Goal: Find specific page/section: Find specific page/section

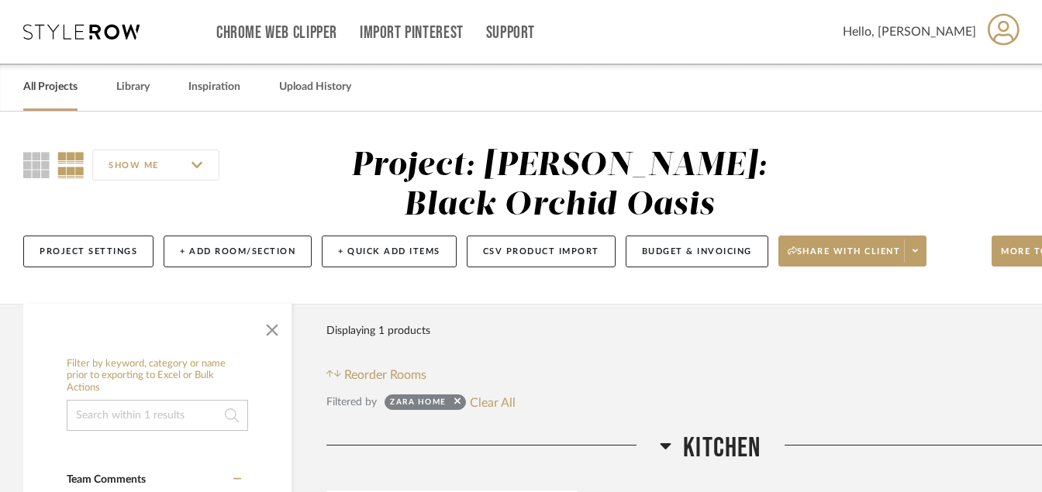
click at [58, 96] on link "All Projects" at bounding box center [50, 87] width 54 height 21
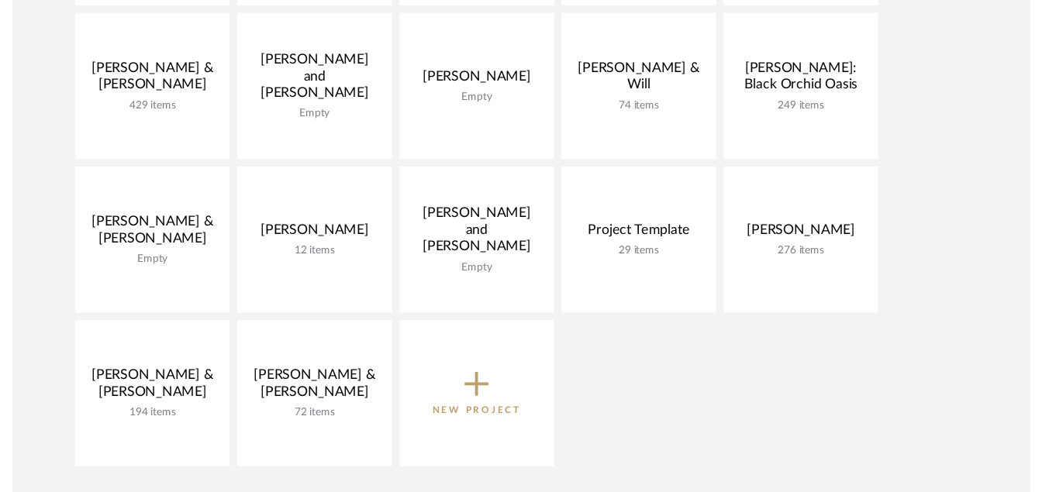
scroll to position [422, 0]
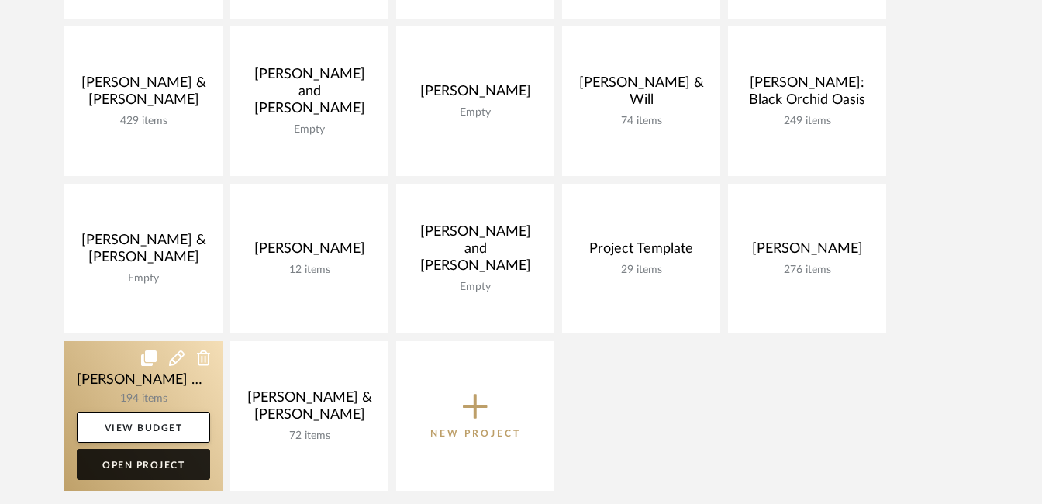
click at [167, 472] on link "Open Project" at bounding box center [143, 464] width 133 height 31
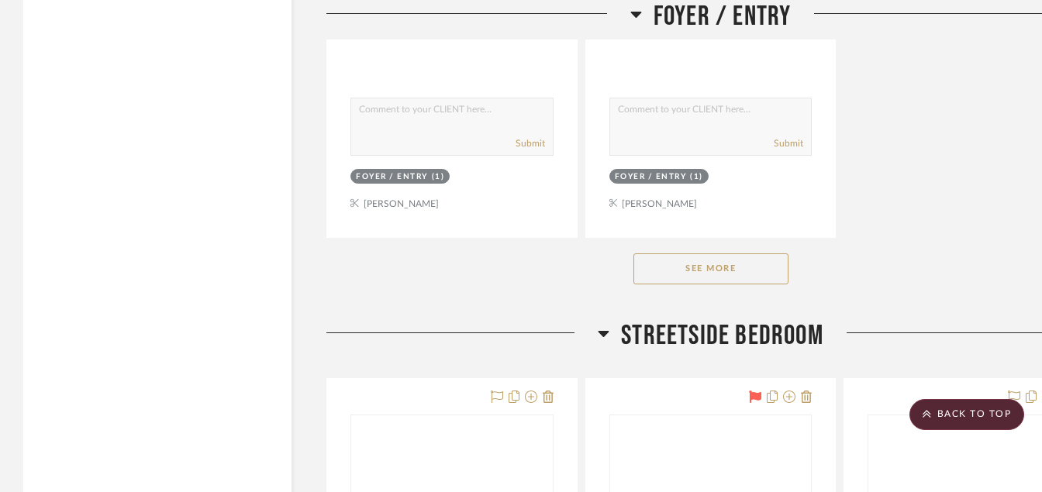
scroll to position [3783, 0]
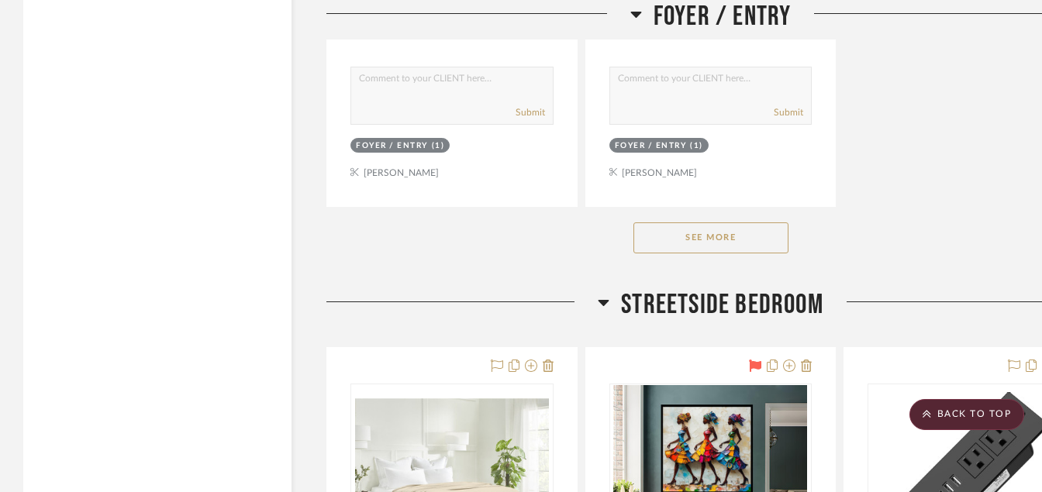
click at [729, 234] on button "See More" at bounding box center [710, 237] width 155 height 31
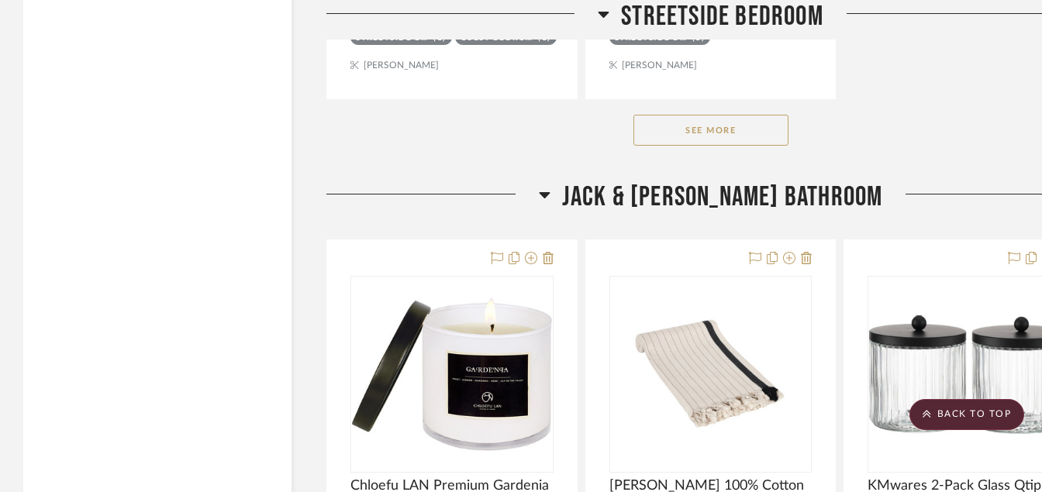
scroll to position [6728, 0]
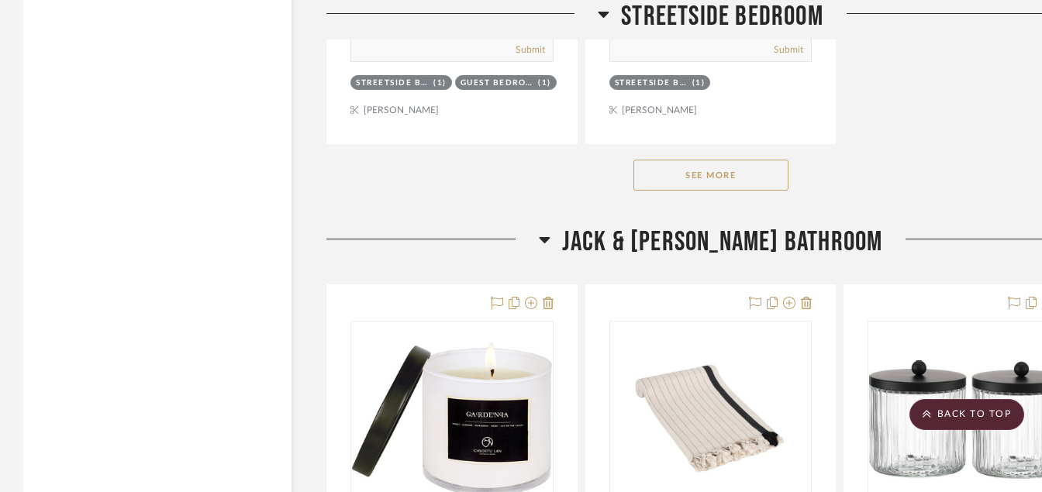
click at [669, 182] on button "See More" at bounding box center [710, 175] width 155 height 31
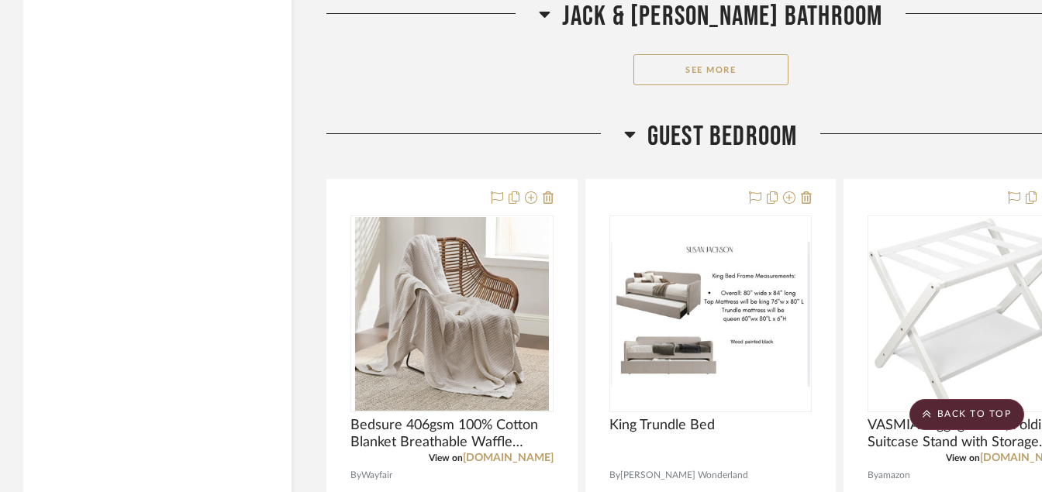
scroll to position [11782, 0]
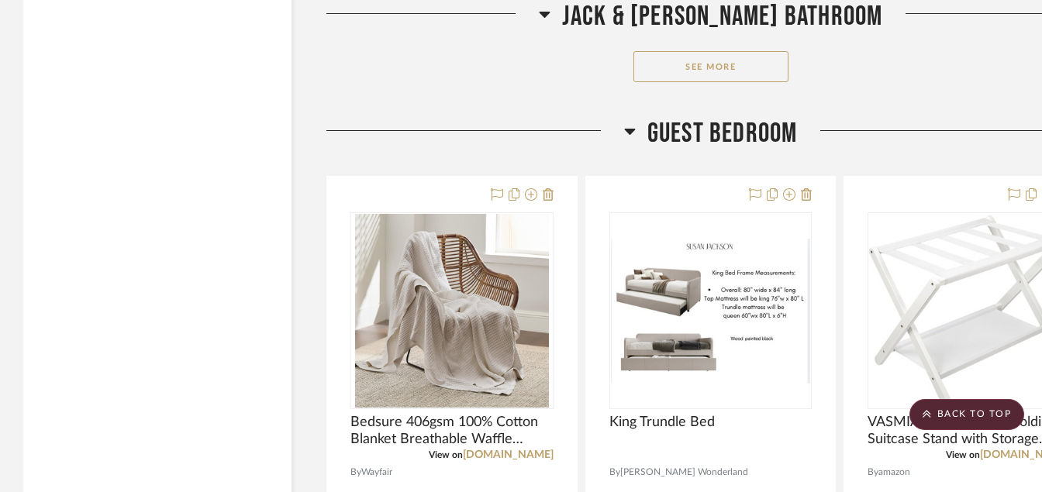
click at [688, 64] on button "See More" at bounding box center [710, 66] width 155 height 31
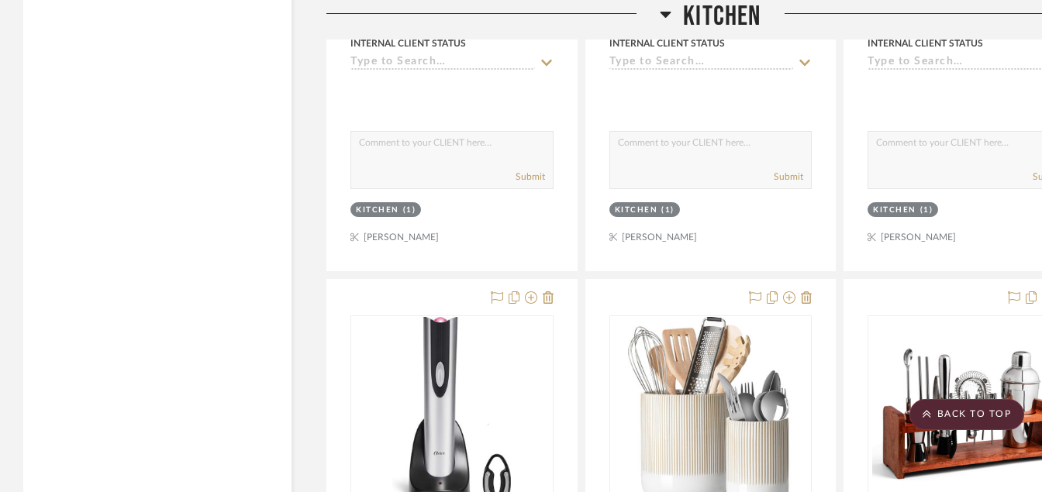
scroll to position [11596, 0]
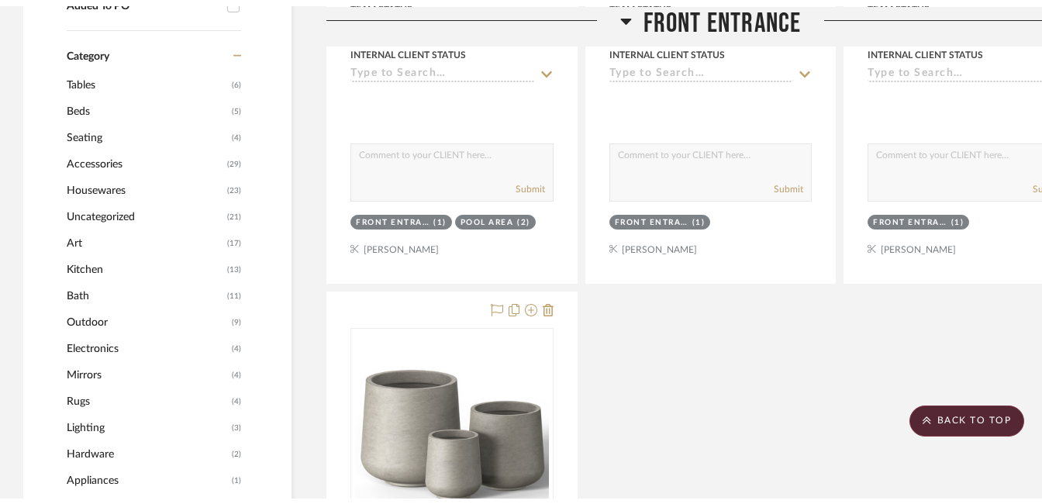
scroll to position [0, 0]
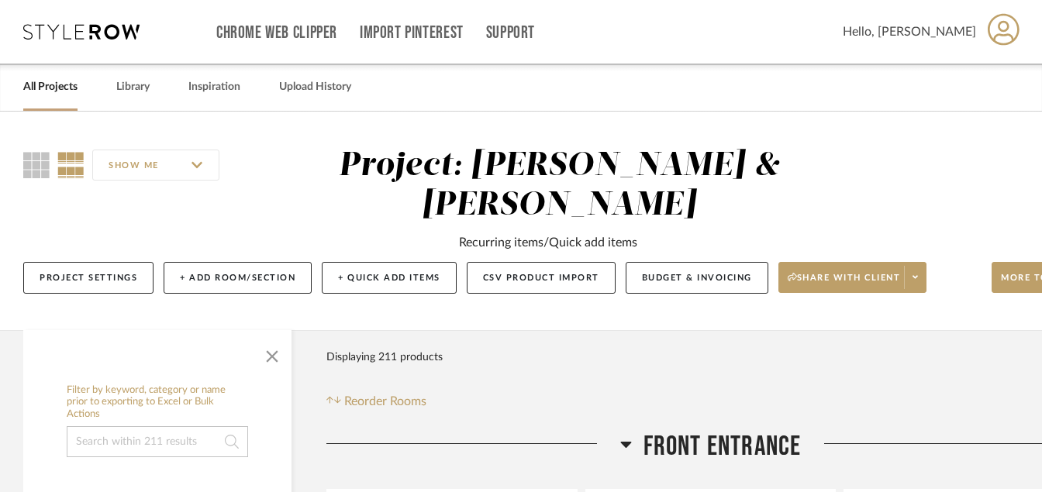
click at [67, 88] on link "All Projects" at bounding box center [50, 87] width 54 height 21
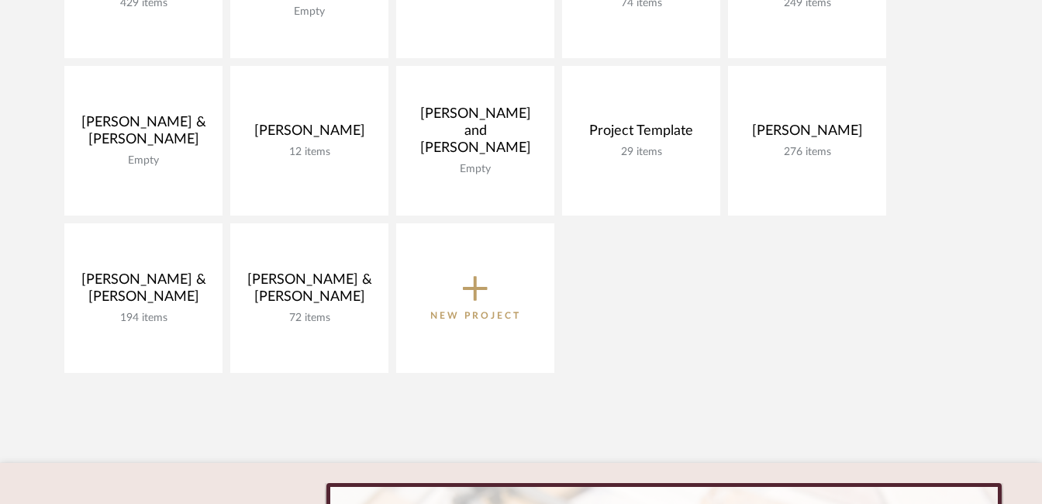
scroll to position [518, 0]
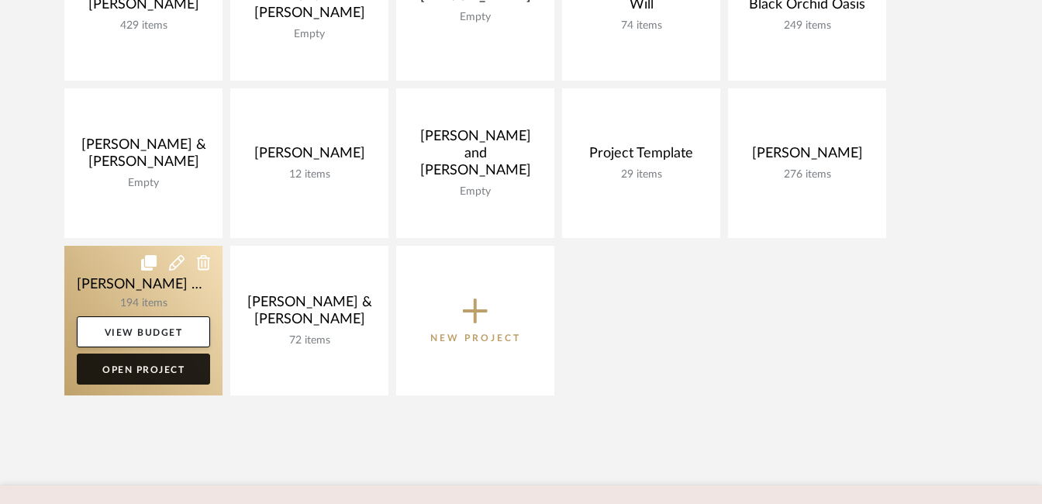
click at [145, 364] on link "Open Project" at bounding box center [143, 368] width 133 height 31
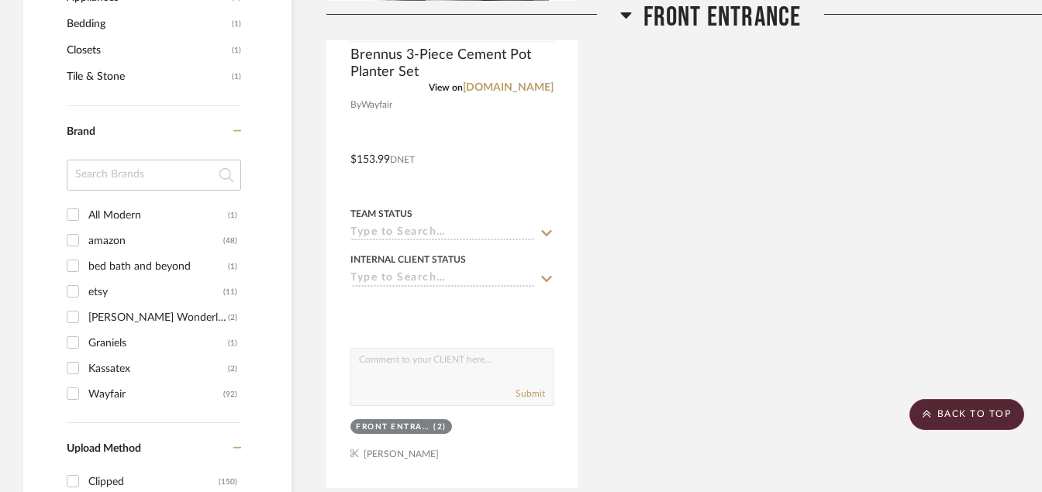
scroll to position [1400, 0]
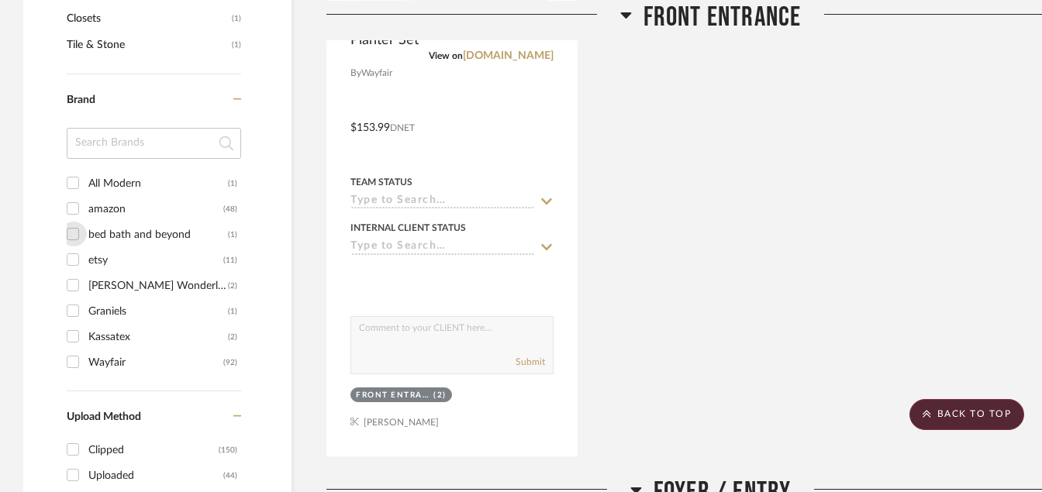
click at [76, 234] on input "bed bath and beyond (1)" at bounding box center [72, 234] width 25 height 25
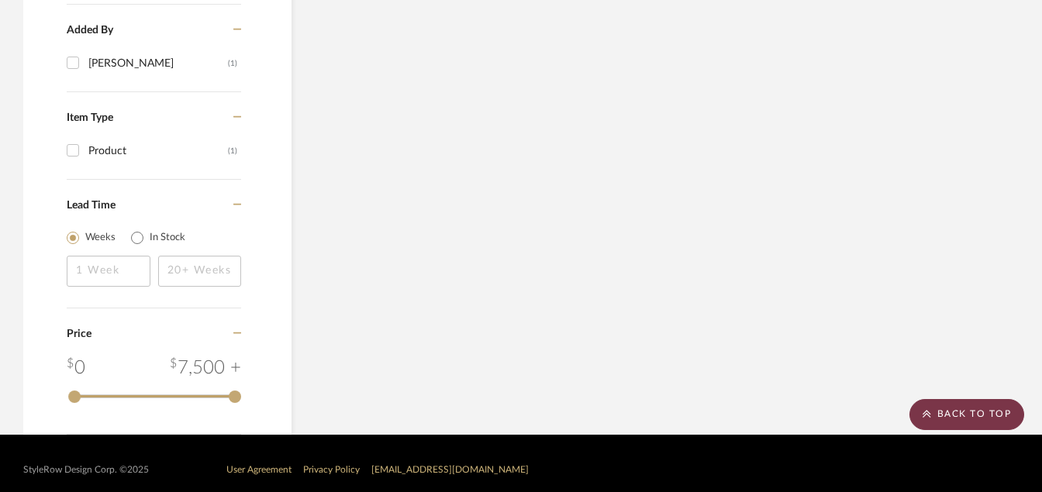
click at [965, 422] on scroll-to-top-button "BACK TO TOP" at bounding box center [966, 414] width 115 height 31
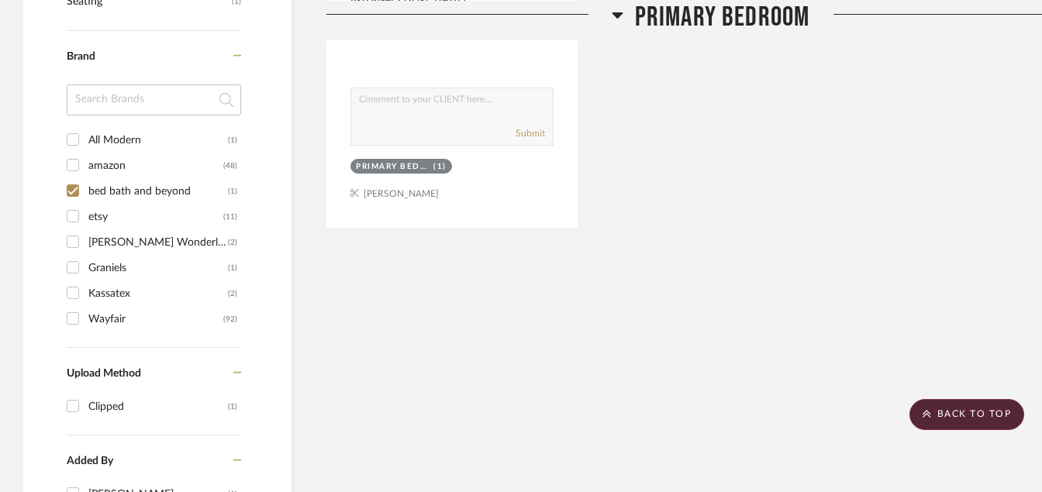
scroll to position [915, 0]
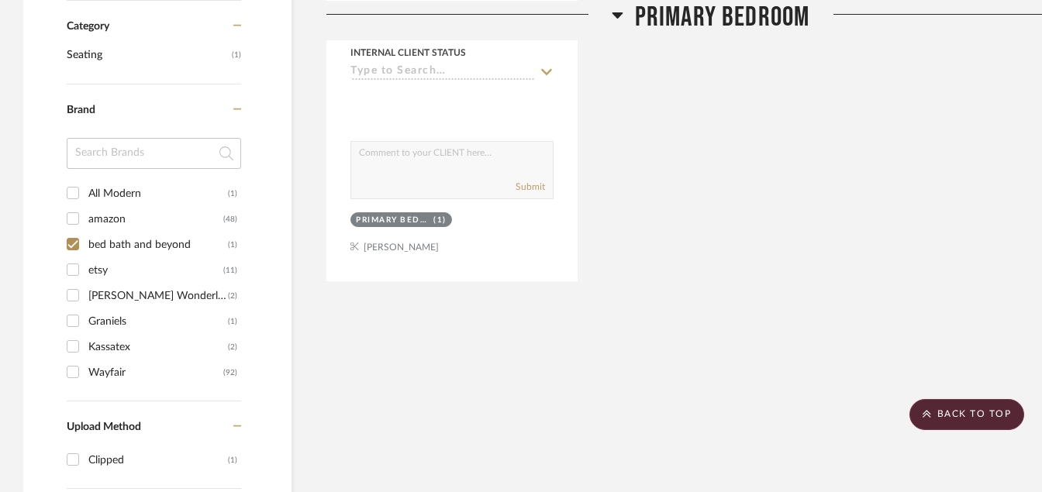
click at [70, 243] on input "bed bath and beyond (1)" at bounding box center [72, 244] width 25 height 25
checkbox input "false"
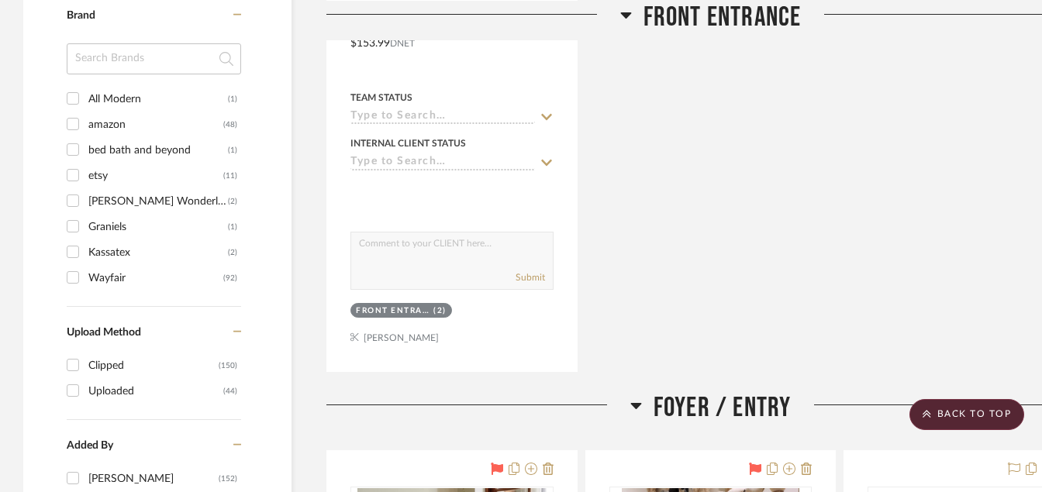
scroll to position [1465, 0]
